Goal: Task Accomplishment & Management: Manage account settings

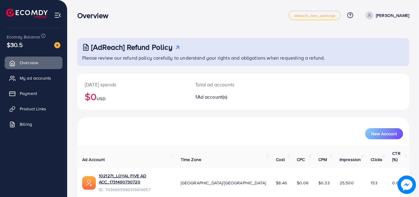
drag, startPoint x: 301, startPoint y: 162, endPoint x: 271, endPoint y: 159, distance: 30.3
click at [271, 159] on th "Cost" at bounding box center [281, 157] width 21 height 22
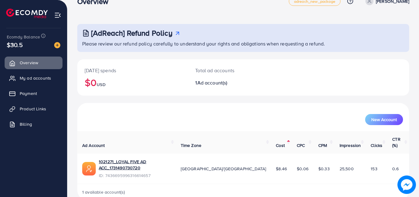
scroll to position [14, 0]
click at [23, 75] on link "My ad accounts" at bounding box center [34, 78] width 58 height 12
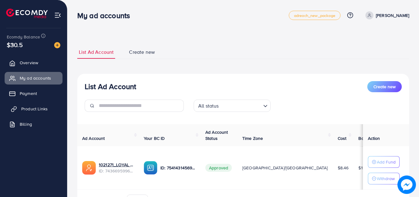
click at [25, 108] on span "Product Links" at bounding box center [34, 109] width 26 height 6
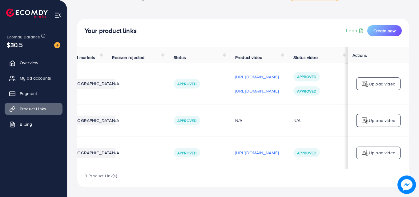
scroll to position [0, 131]
click at [268, 149] on p "https://files.ecomdy.com/videos/25e45b06-1603-40da-ba0d-bac8fe45ef6b-1757514503…" at bounding box center [256, 152] width 43 height 7
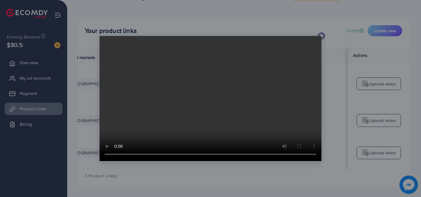
click at [321, 34] on icon at bounding box center [321, 36] width 5 height 5
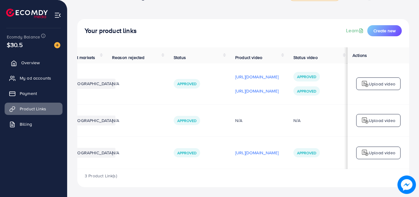
click at [22, 57] on link "Overview" at bounding box center [34, 63] width 58 height 12
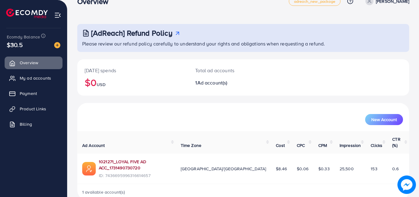
scroll to position [14, 0]
click at [46, 78] on span "My ad accounts" at bounding box center [36, 78] width 31 height 6
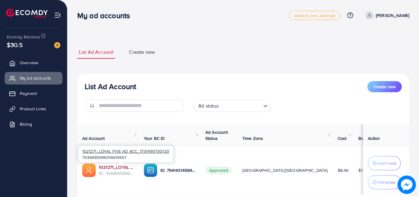
click at [118, 166] on link "1021271_LOYAL FIVE AD ACC_1731490730720" at bounding box center [116, 167] width 35 height 6
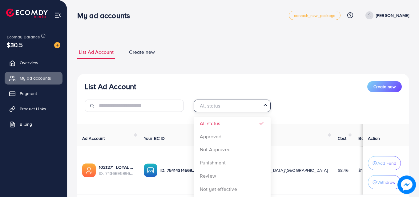
click at [264, 108] on icon "Search for option" at bounding box center [265, 105] width 6 height 6
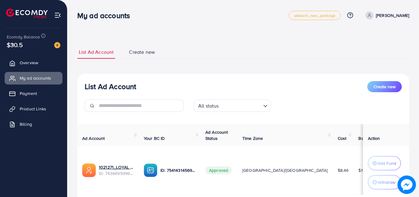
click at [264, 108] on icon "Search for option" at bounding box center [265, 106] width 6 height 6
click at [29, 63] on span "Overview" at bounding box center [30, 63] width 18 height 6
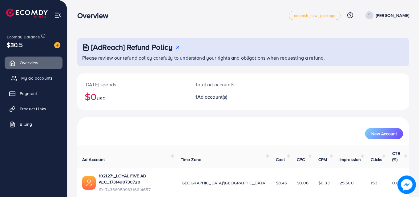
click at [31, 76] on span "My ad accounts" at bounding box center [36, 78] width 31 height 6
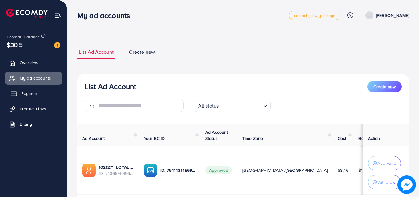
click at [33, 91] on span "Payment" at bounding box center [29, 94] width 17 height 6
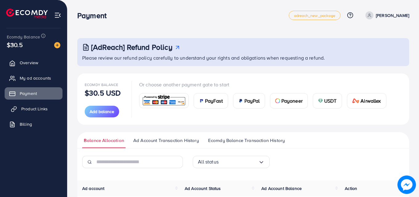
click at [33, 107] on span "Product Links" at bounding box center [34, 109] width 26 height 6
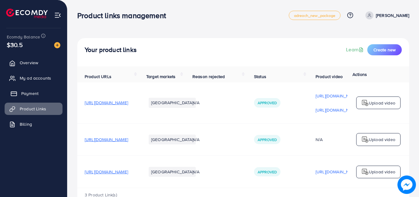
click at [33, 92] on span "Payment" at bounding box center [29, 94] width 17 height 6
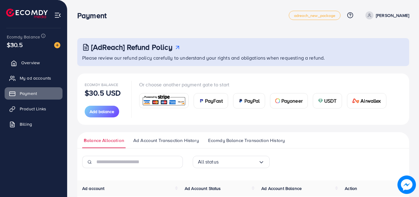
click at [19, 60] on link "Overview" at bounding box center [34, 63] width 58 height 12
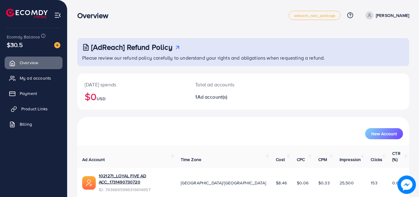
click at [40, 113] on link "Product Links" at bounding box center [34, 109] width 58 height 12
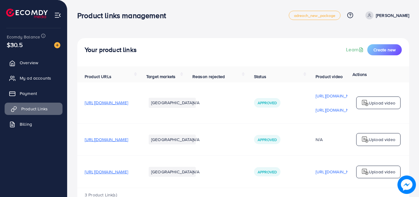
click at [40, 113] on link "Product Links" at bounding box center [34, 109] width 58 height 12
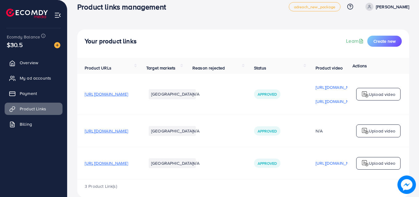
scroll to position [22, 0]
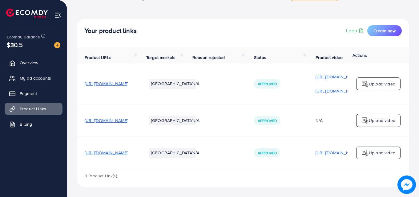
click at [139, 56] on th "Product URLs" at bounding box center [108, 55] width 62 height 16
click at [139, 54] on th "Product URLs" at bounding box center [108, 55] width 62 height 16
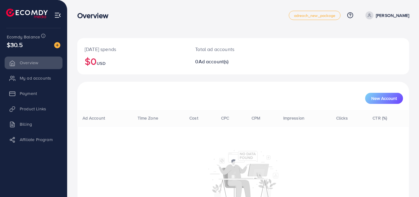
click at [32, 109] on li "Product Links" at bounding box center [33, 109] width 67 height 12
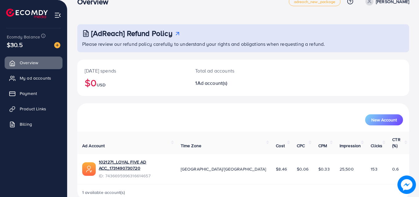
scroll to position [14, 0]
click at [40, 107] on span "Product Links" at bounding box center [34, 109] width 26 height 6
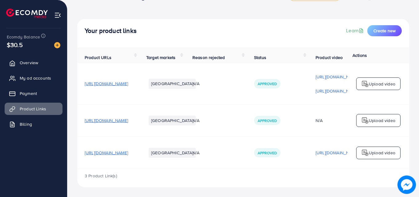
scroll to position [22, 0]
click at [308, 167] on td "Approved" at bounding box center [278, 153] width 62 height 32
click at [328, 171] on div "3 Product Link(s)" at bounding box center [243, 178] width 332 height 18
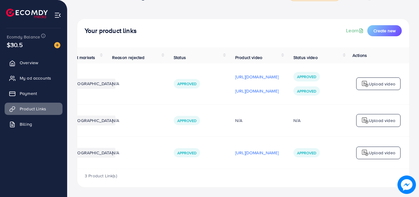
click at [318, 171] on div "3 Product Link(s)" at bounding box center [243, 178] width 332 height 18
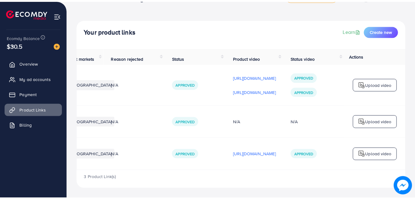
scroll to position [21, 0]
